Goal: Task Accomplishment & Management: Manage account settings

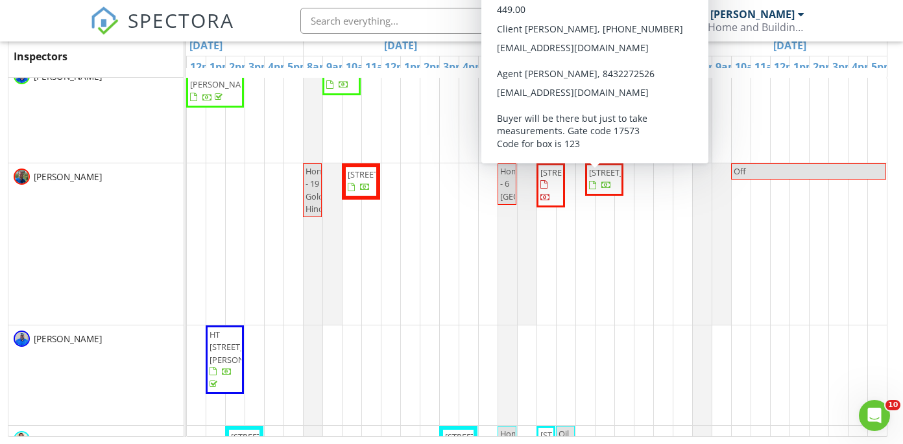
scroll to position [43, 671]
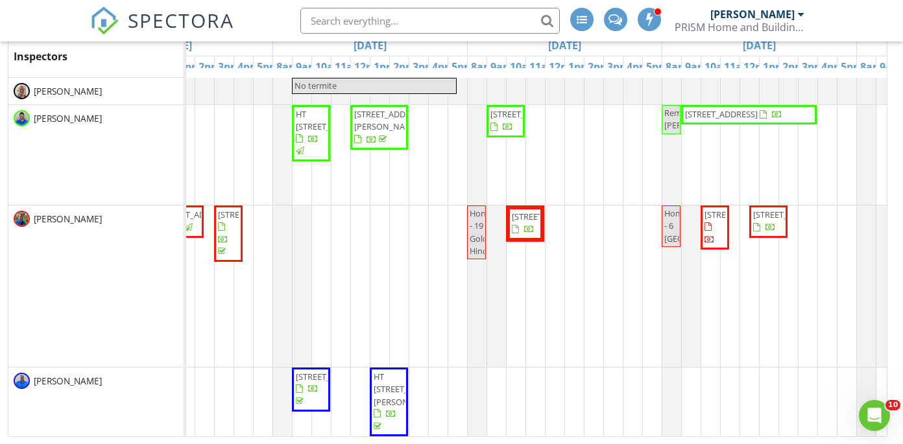
scroll to position [0, 514]
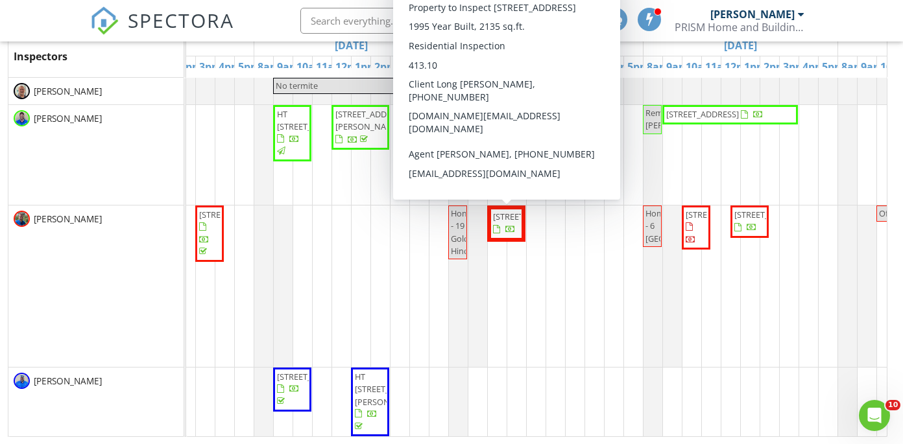
click at [508, 236] on span "[STREET_ADDRESS]" at bounding box center [505, 223] width 29 height 25
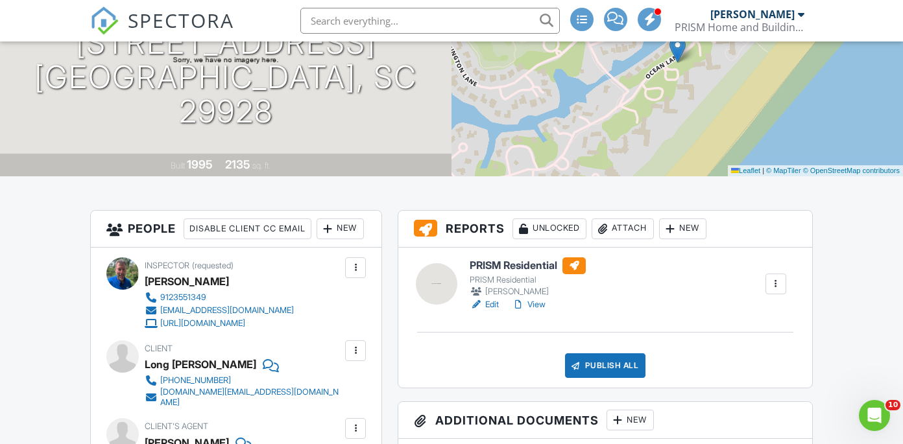
scroll to position [214, 0]
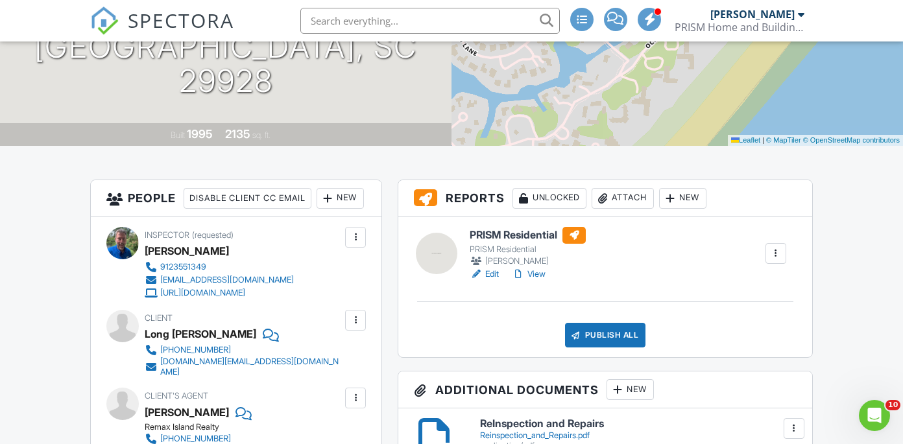
click at [499, 241] on h6 "PRISM Residential" at bounding box center [527, 235] width 116 height 17
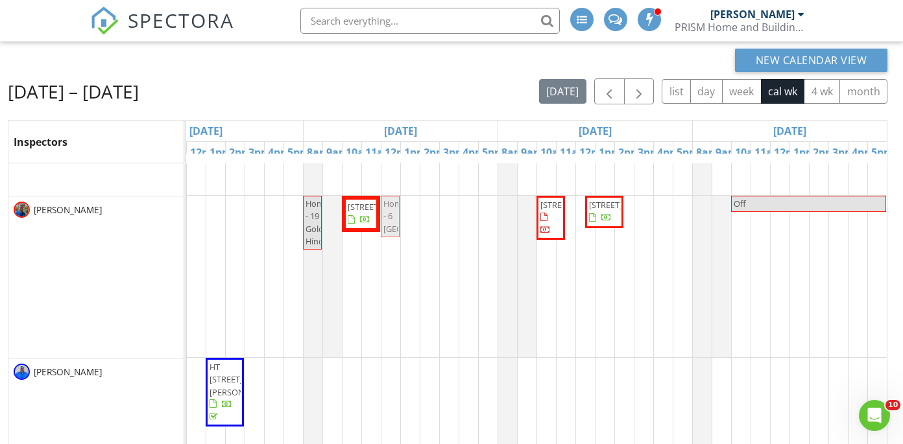
scroll to position [94, 671]
drag, startPoint x: 495, startPoint y: 191, endPoint x: 383, endPoint y: 189, distance: 111.5
click at [383, 189] on div "No termite [STREET_ADDRESS] [STREET_ADDRESS][PERSON_NAME] HT [STREET_ADDRESS] […" at bounding box center [206, 334] width 1362 height 527
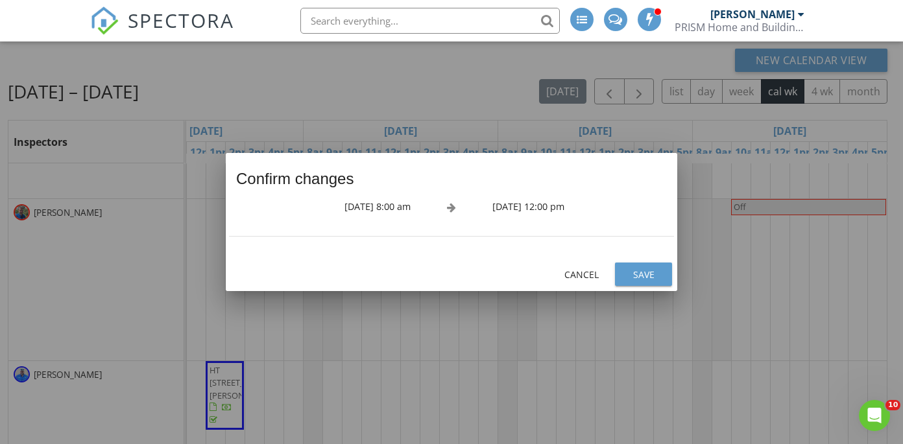
click at [644, 276] on div "Save" at bounding box center [643, 275] width 36 height 14
